Goal: Information Seeking & Learning: Learn about a topic

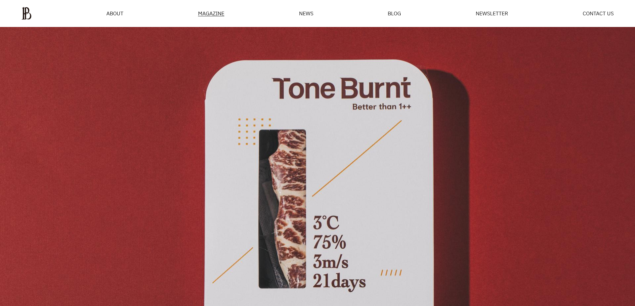
click at [119, 19] on ul "ABOUT MAGAZINE SEE ALL OFF THE REC INSIDE BTYPLUS CURATION NEWS BLOG NEWSLETTER…" at bounding box center [317, 13] width 592 height 13
click at [109, 11] on span "ABOUT" at bounding box center [114, 13] width 17 height 5
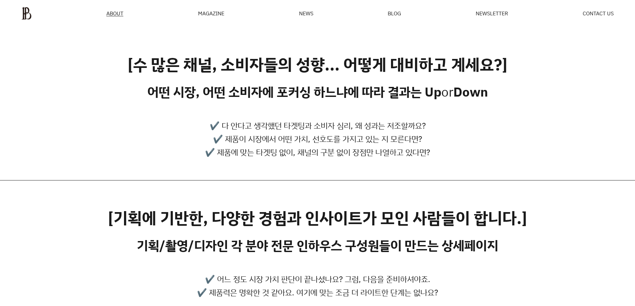
click at [216, 12] on div "MAGAZINE" at bounding box center [211, 13] width 26 height 5
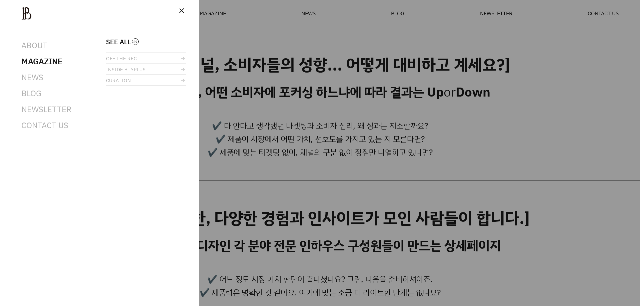
click at [315, 17] on div at bounding box center [320, 153] width 640 height 306
click at [140, 59] on link "OFF THE REC" at bounding box center [146, 58] width 80 height 11
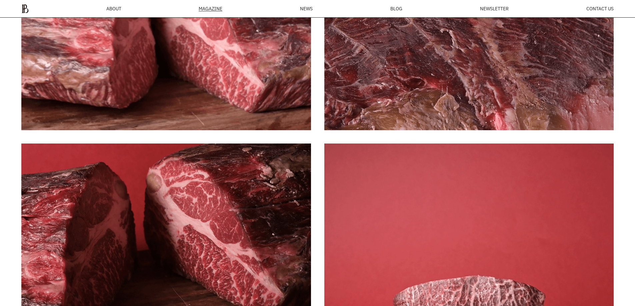
scroll to position [5125, 0]
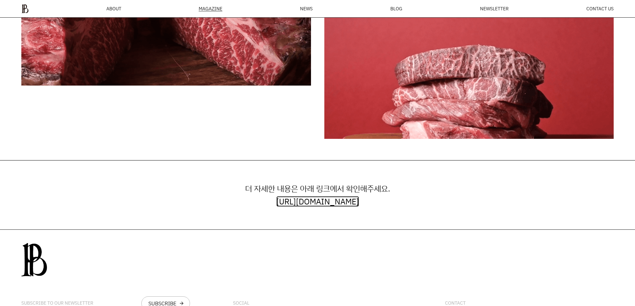
click at [324, 202] on link "https://www.wadiz.kr/web/campaign/detail/193753" at bounding box center [317, 201] width 83 height 11
